Goal: Check status: Check status

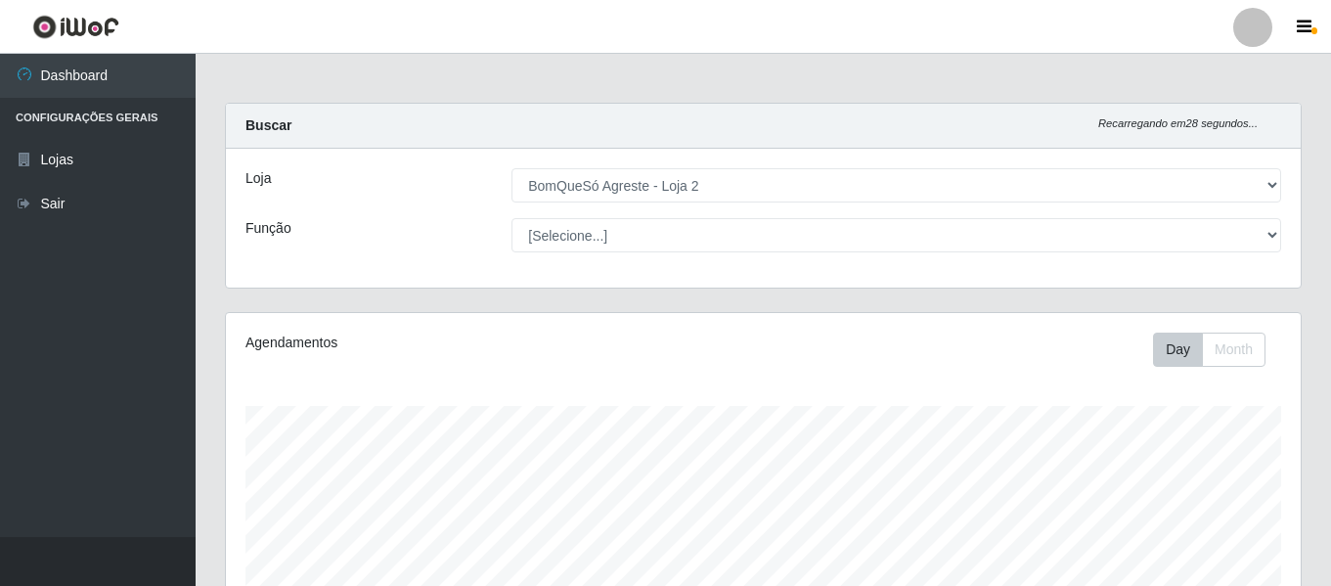
select select "214"
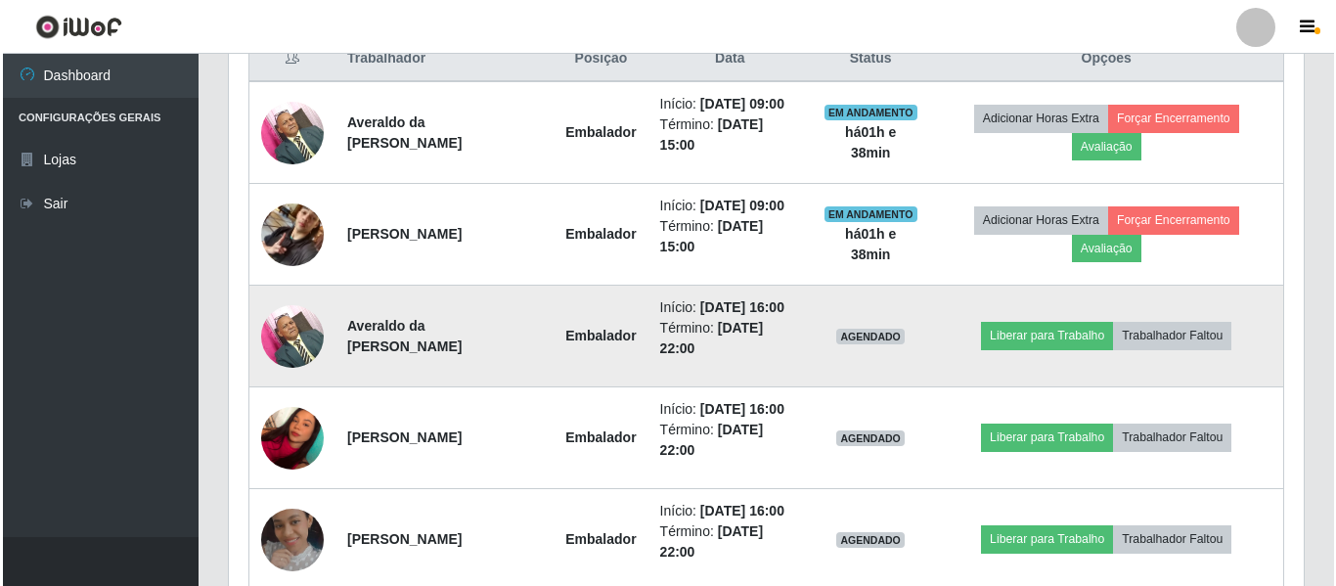
scroll to position [873, 0]
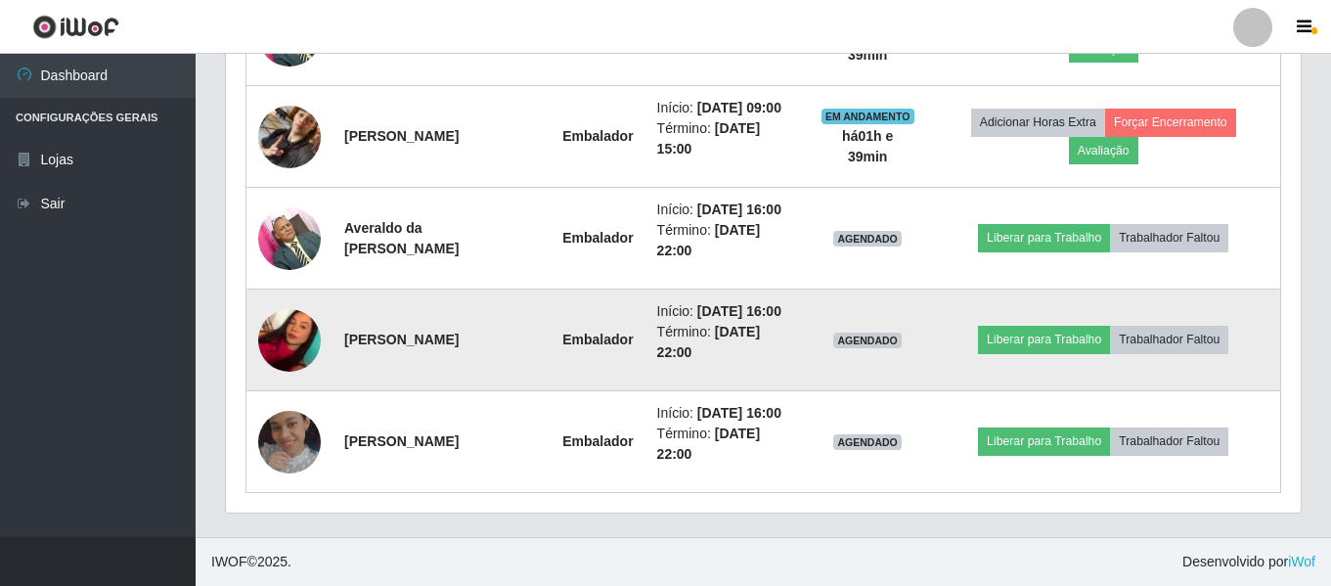
click at [296, 322] on img at bounding box center [289, 339] width 63 height 83
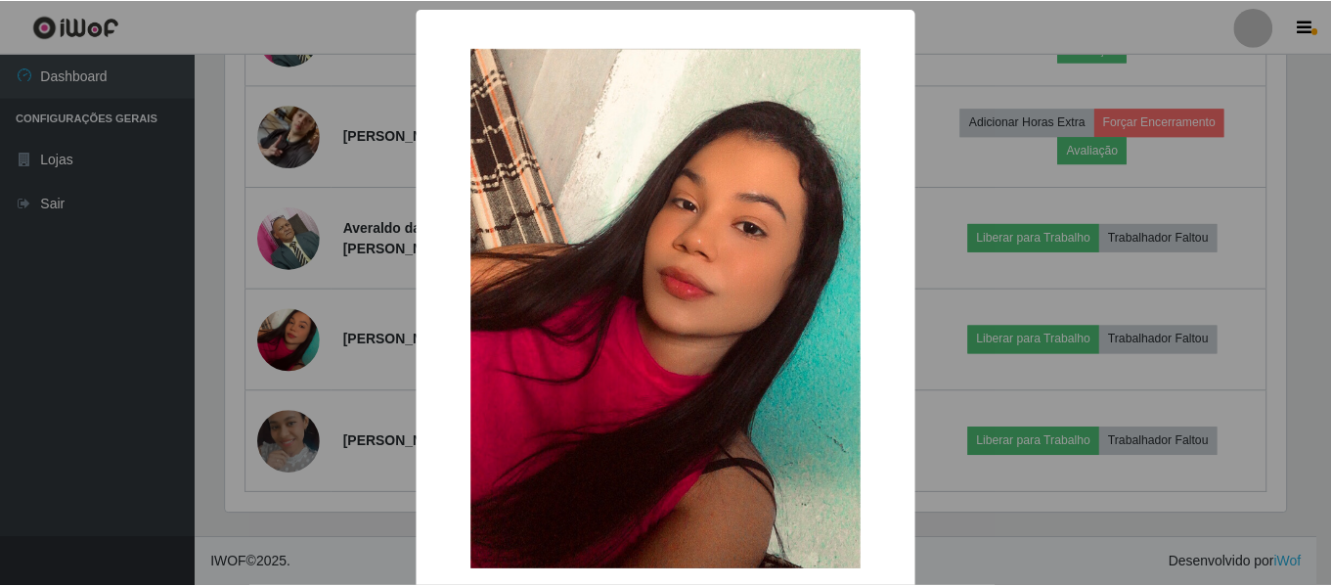
scroll to position [406, 1065]
click at [349, 325] on div "× OK Cancel" at bounding box center [668, 293] width 1336 height 586
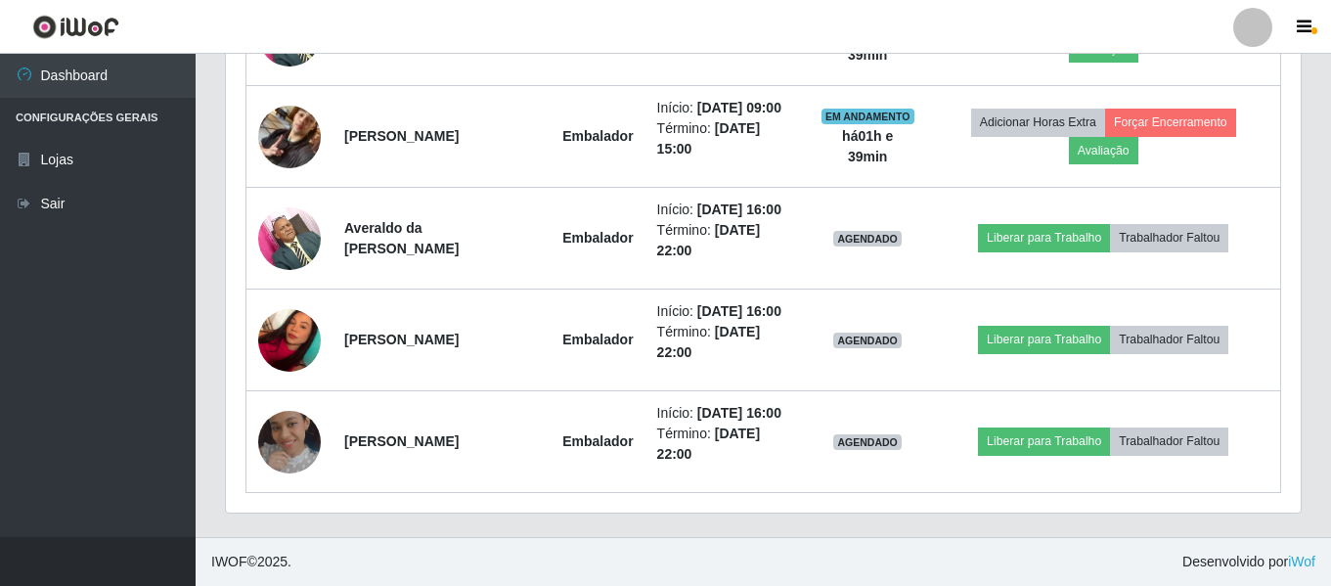
scroll to position [406, 1075]
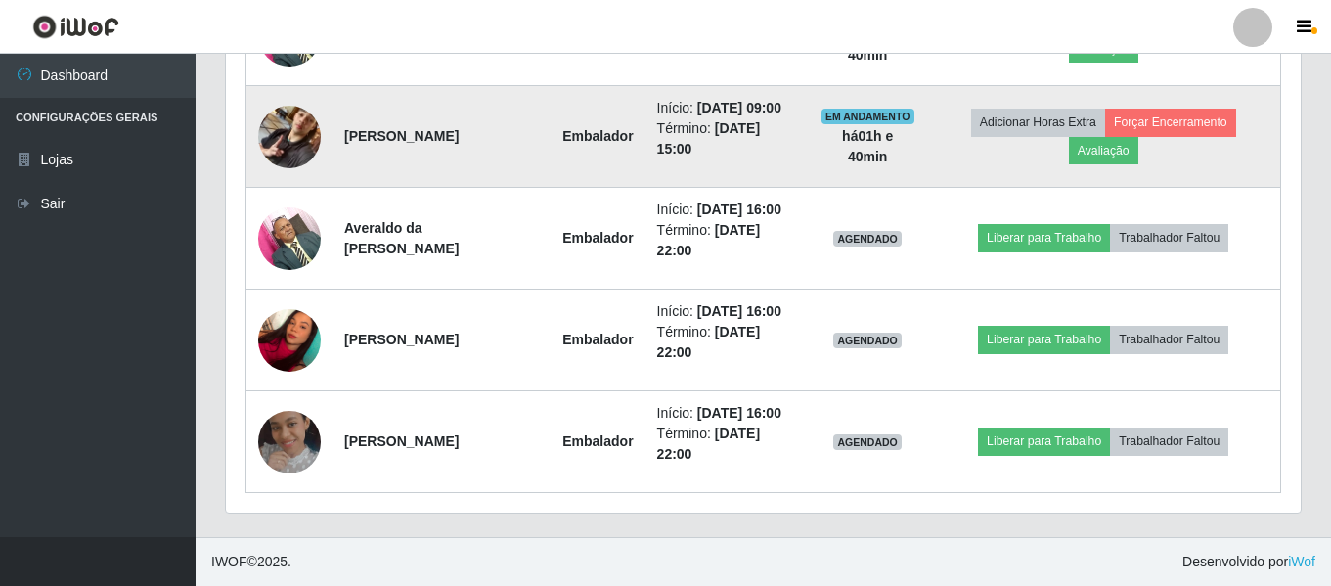
click at [271, 155] on img at bounding box center [289, 136] width 63 height 111
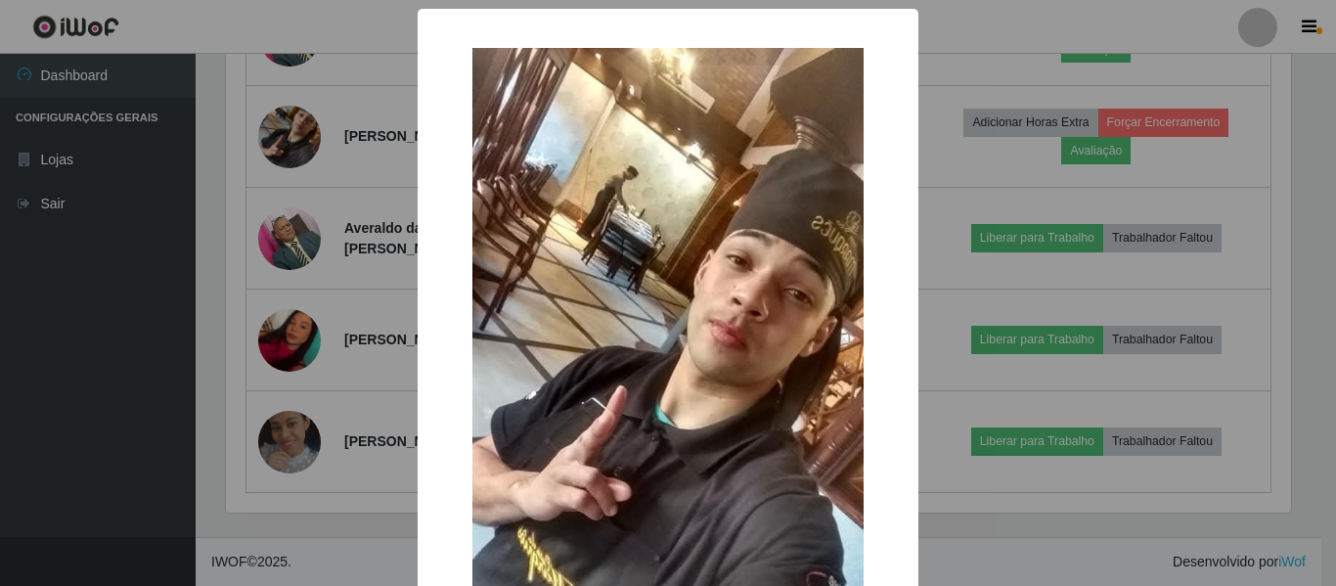
click at [348, 205] on div "× OK Cancel" at bounding box center [668, 293] width 1336 height 586
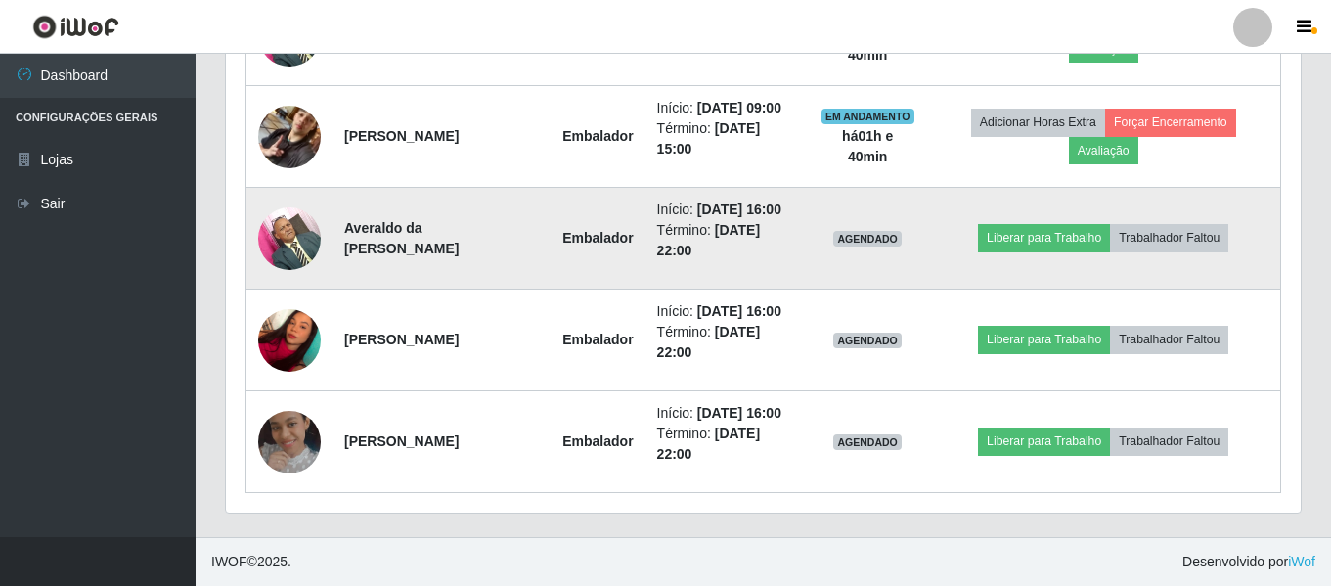
scroll to position [406, 1075]
click at [290, 249] on img at bounding box center [289, 238] width 63 height 83
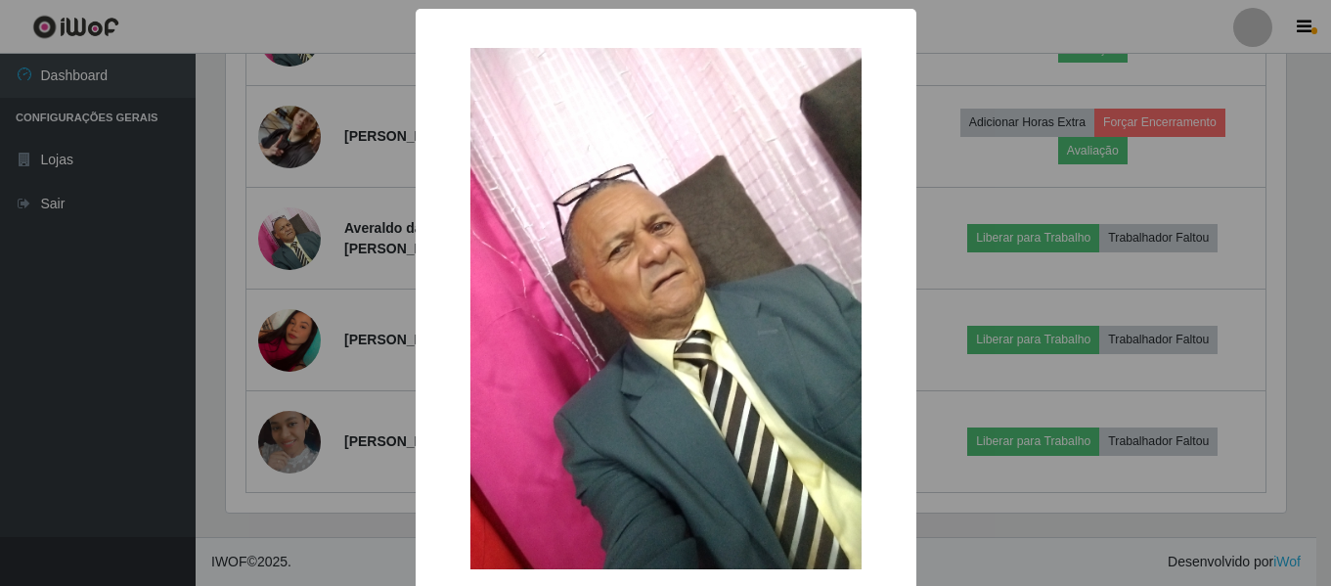
scroll to position [406, 1065]
click at [307, 231] on div "× OK Cancel" at bounding box center [668, 293] width 1336 height 586
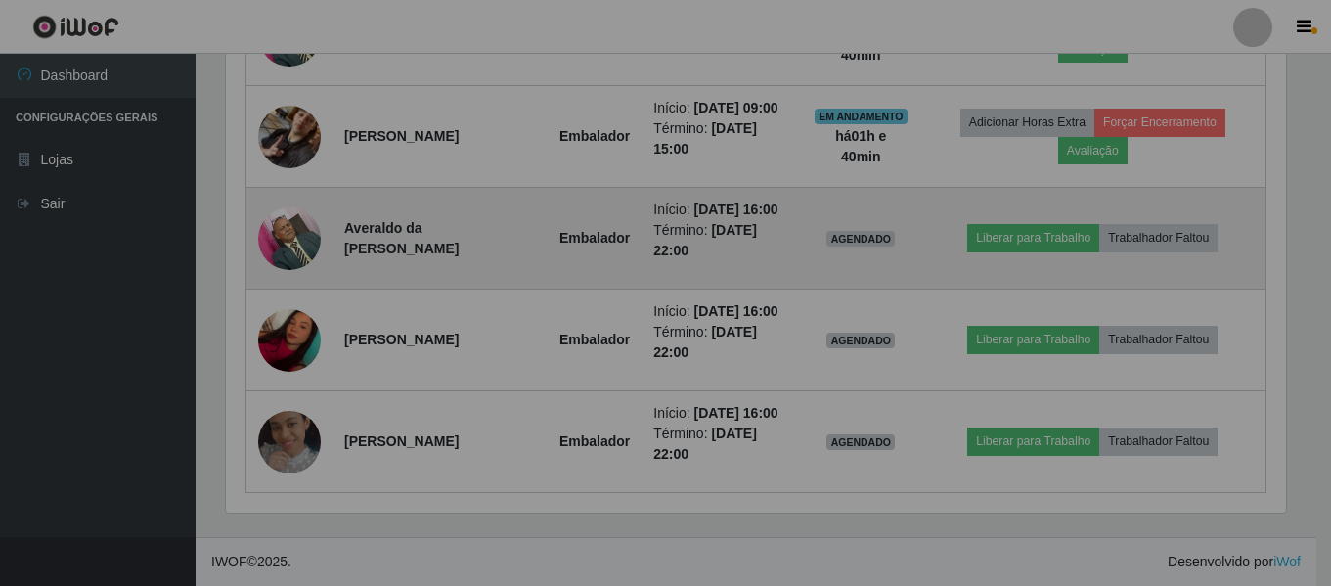
scroll to position [406, 1075]
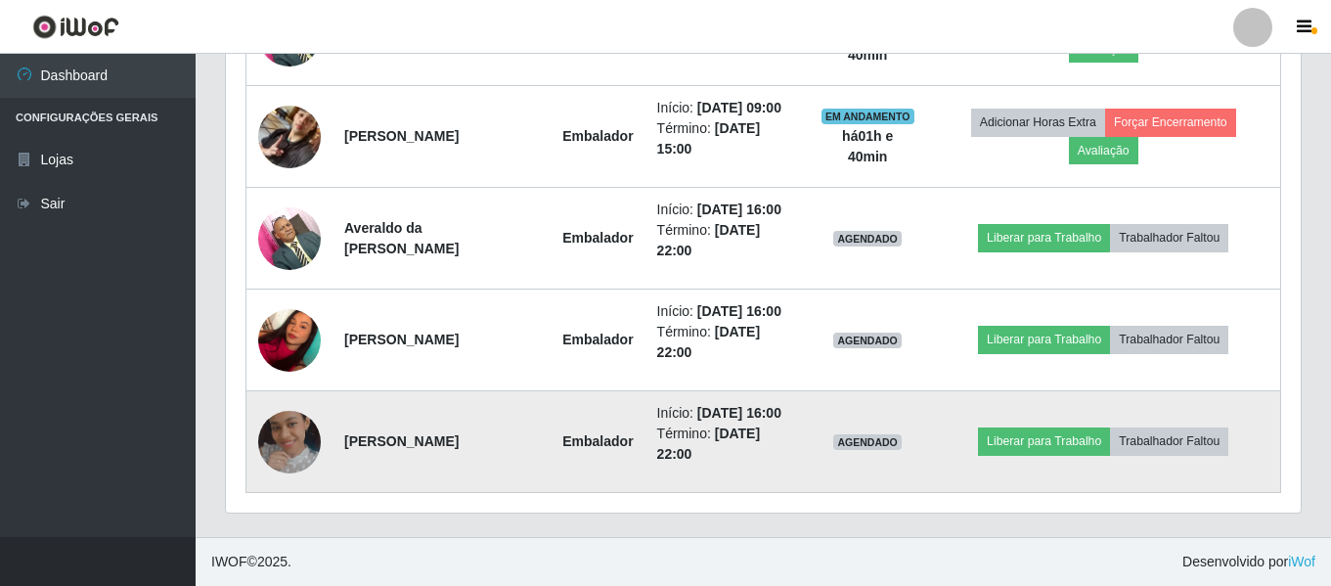
click at [283, 442] on img at bounding box center [289, 442] width 63 height 63
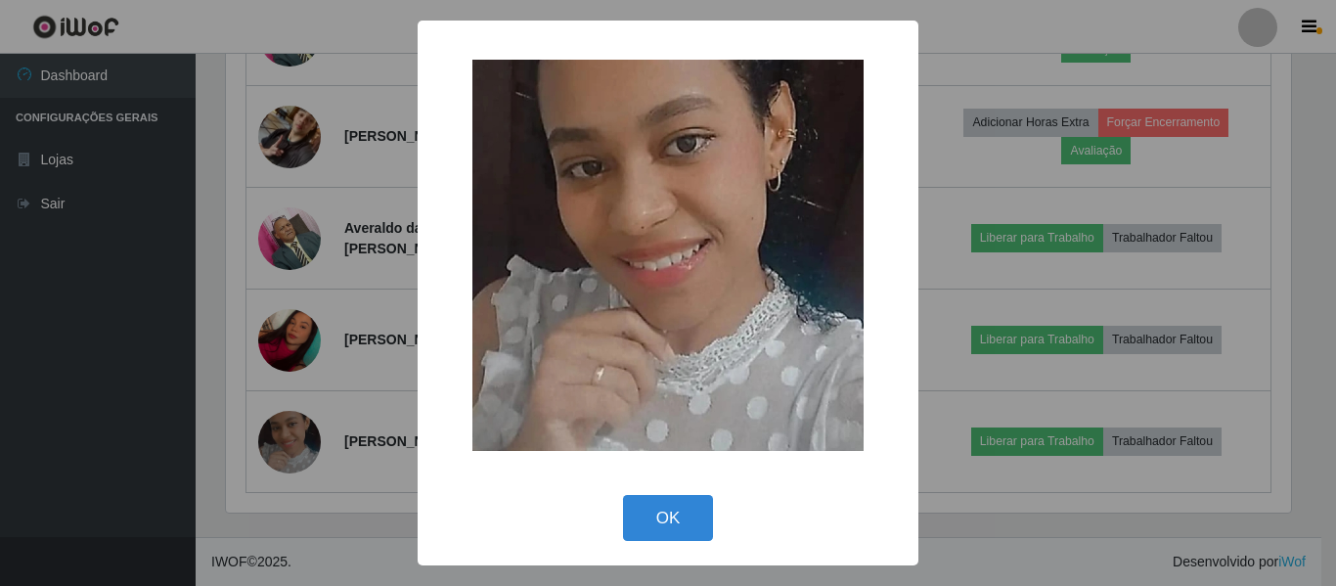
click at [327, 345] on div "× OK Cancel" at bounding box center [668, 293] width 1336 height 586
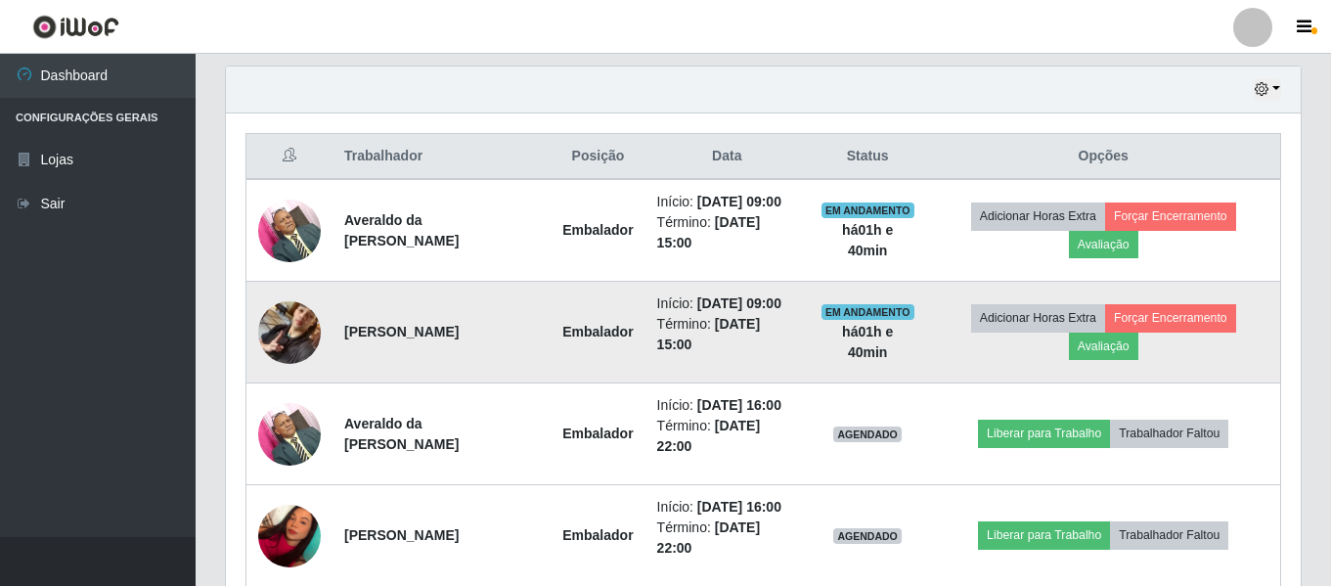
scroll to position [775, 0]
